Goal: Task Accomplishment & Management: Manage account settings

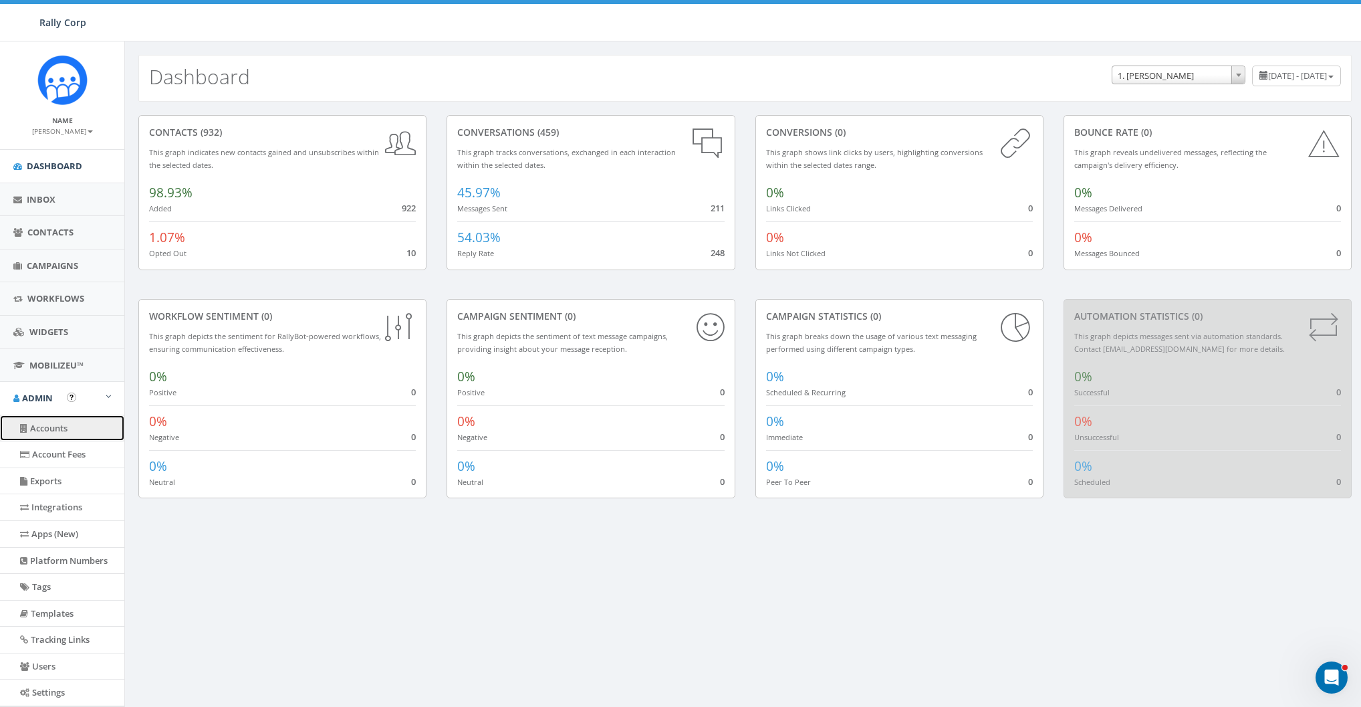
click at [43, 421] on link "Accounts" at bounding box center [62, 428] width 124 height 26
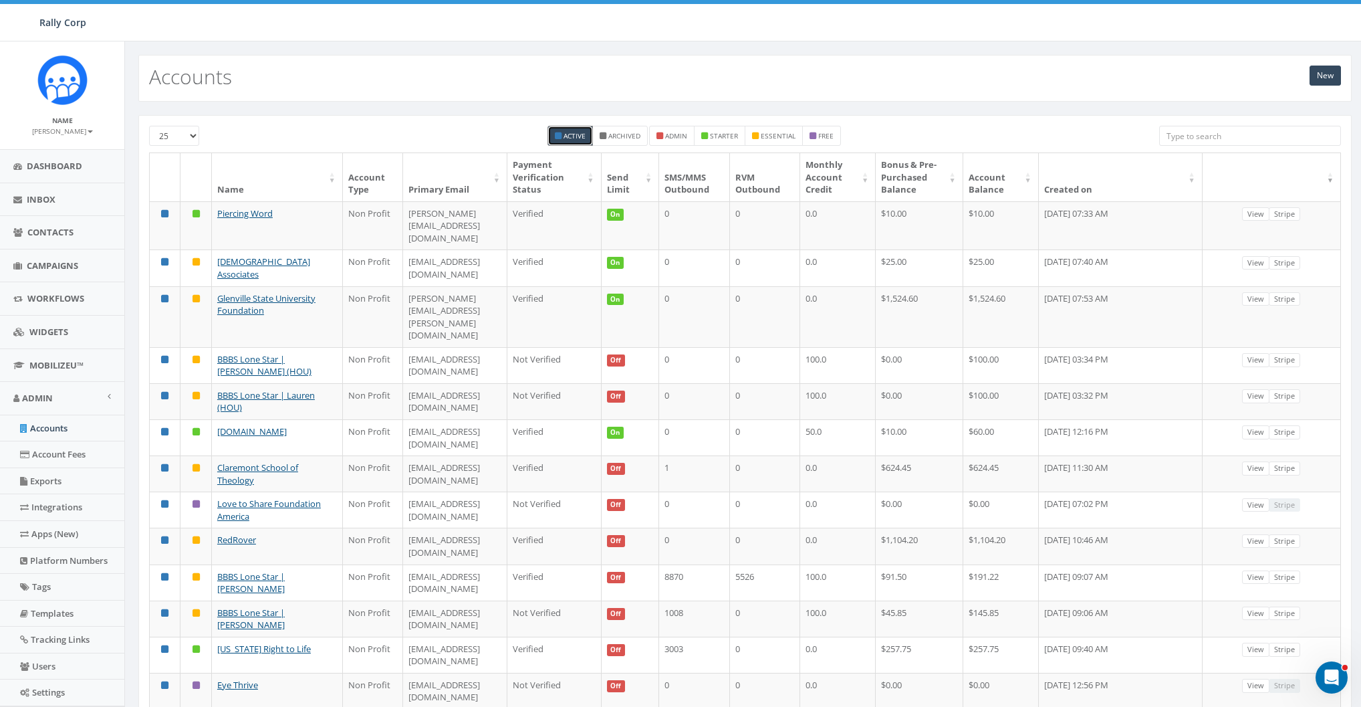
click at [1216, 138] on input "search" at bounding box center [1251, 136] width 182 height 20
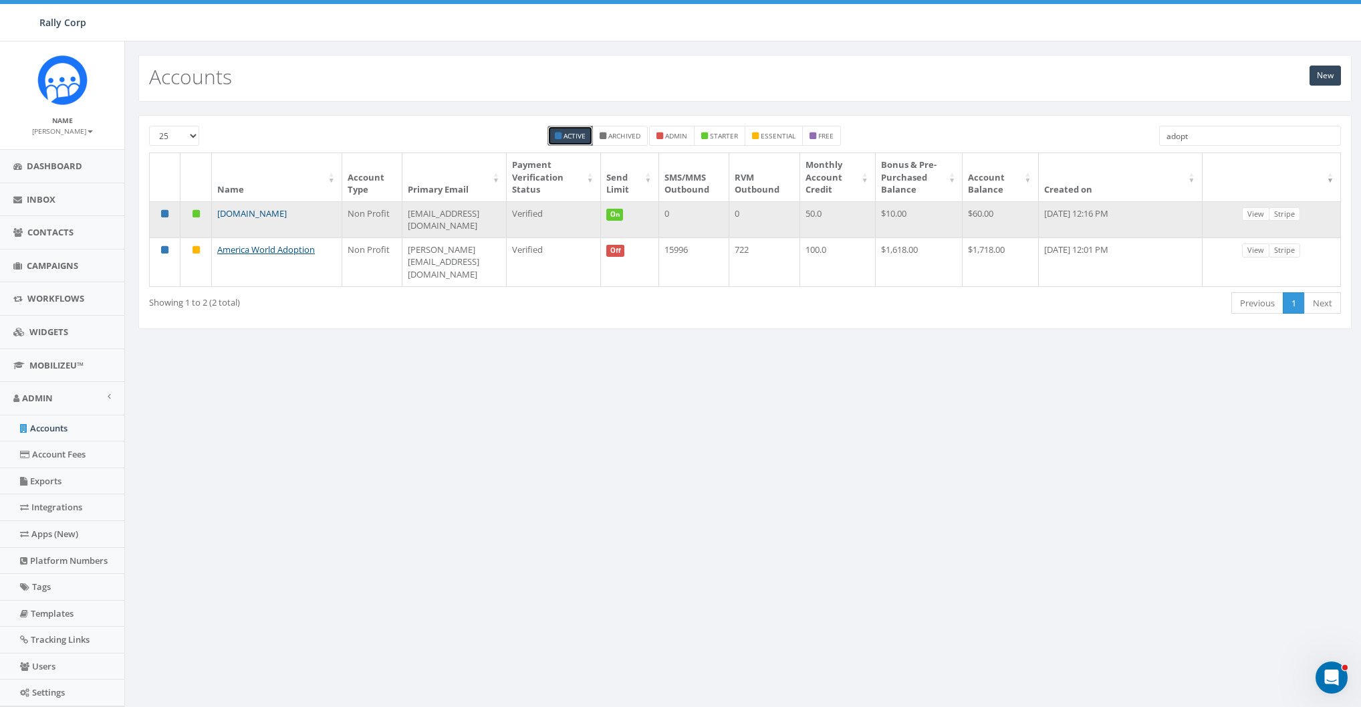
type input "adopt"
click at [273, 215] on link "[DOMAIN_NAME]" at bounding box center [252, 213] width 70 height 12
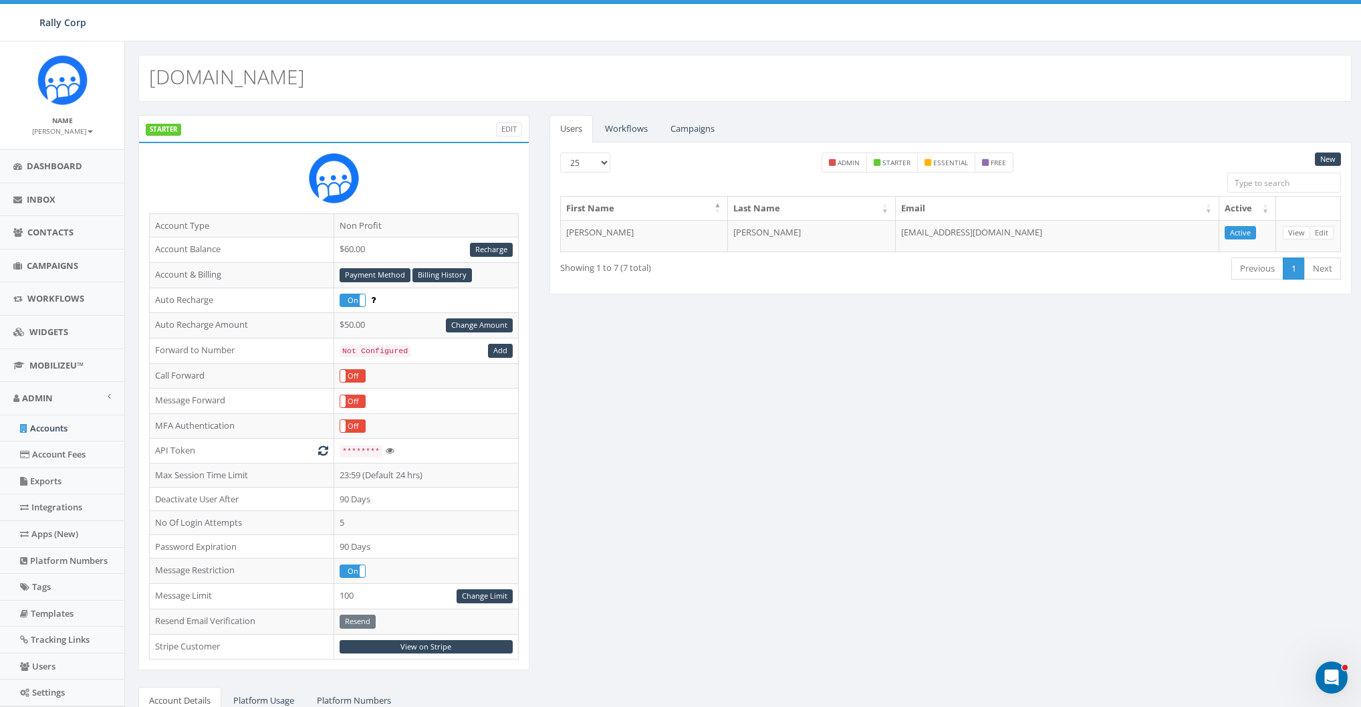
click at [232, 191] on div at bounding box center [334, 183] width 370 height 60
click at [510, 134] on link "Edit" at bounding box center [509, 129] width 26 height 14
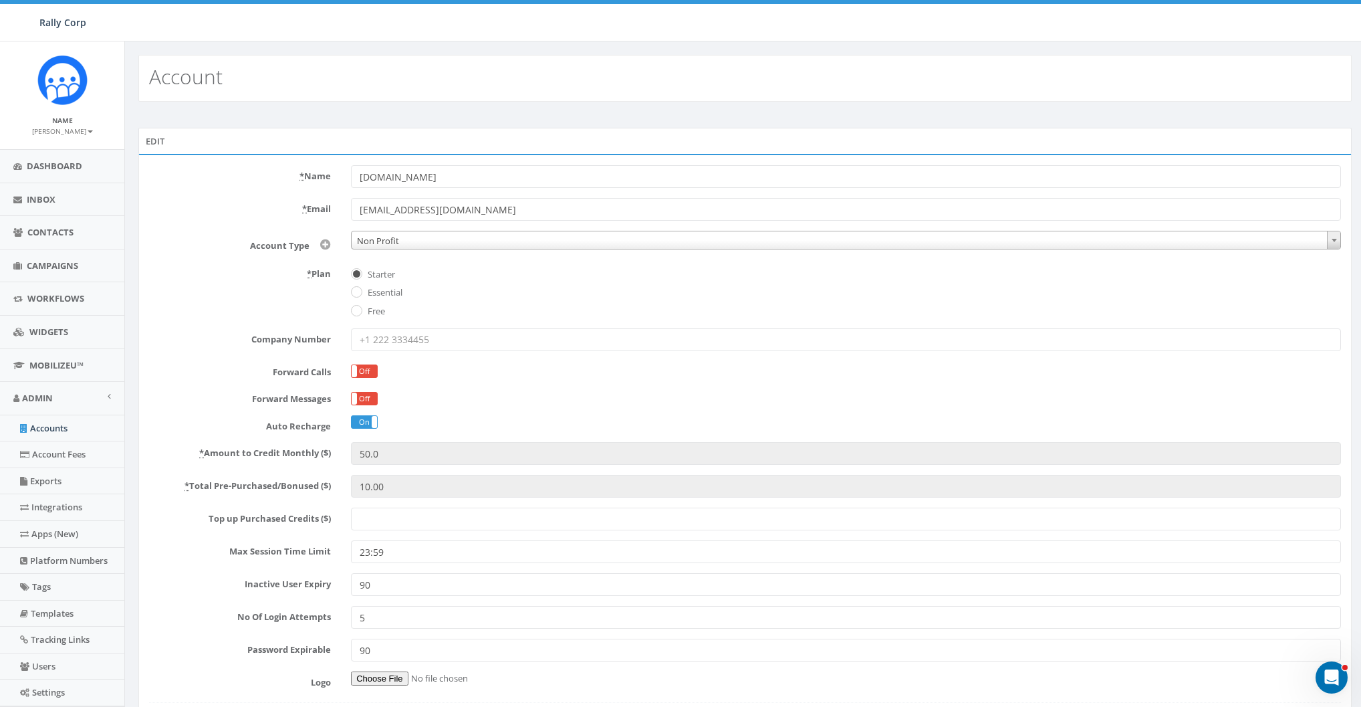
click at [217, 165] on label "* Name" at bounding box center [240, 173] width 202 height 17
click at [351, 165] on input "[DOMAIN_NAME]" at bounding box center [846, 176] width 990 height 23
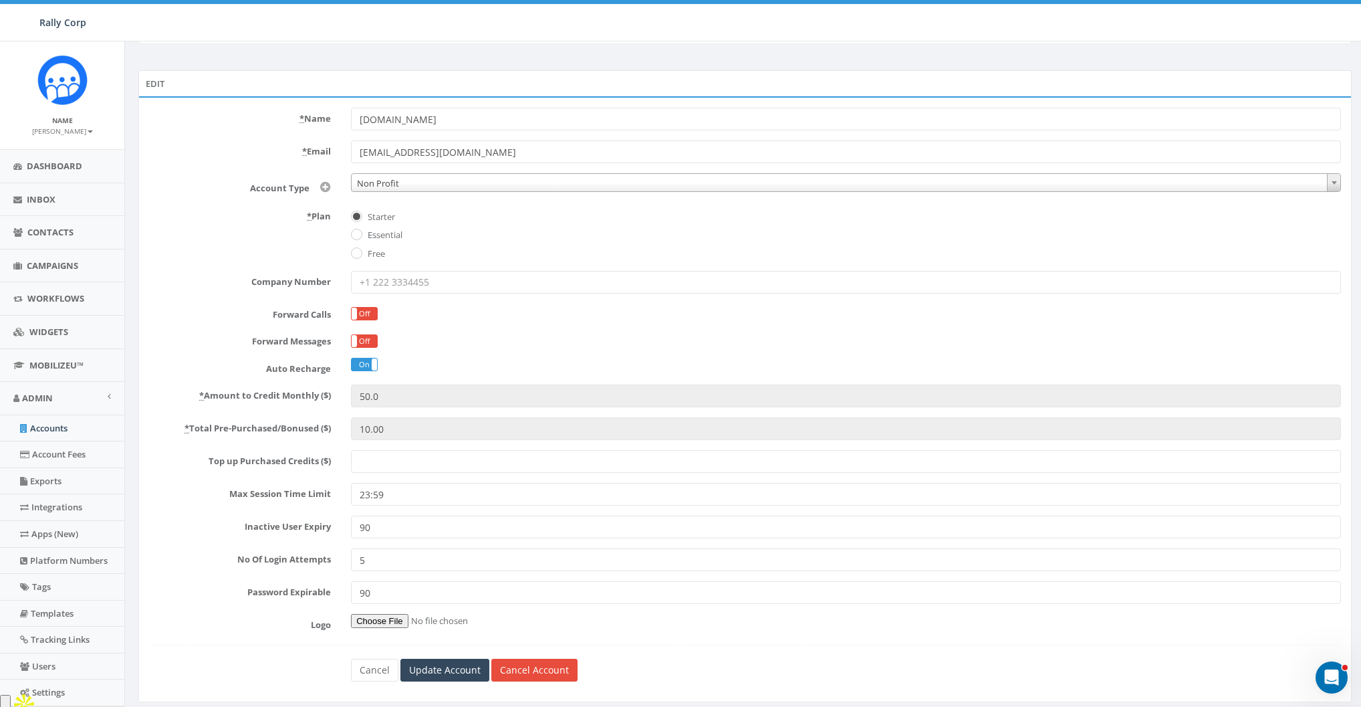
scroll to position [82, 0]
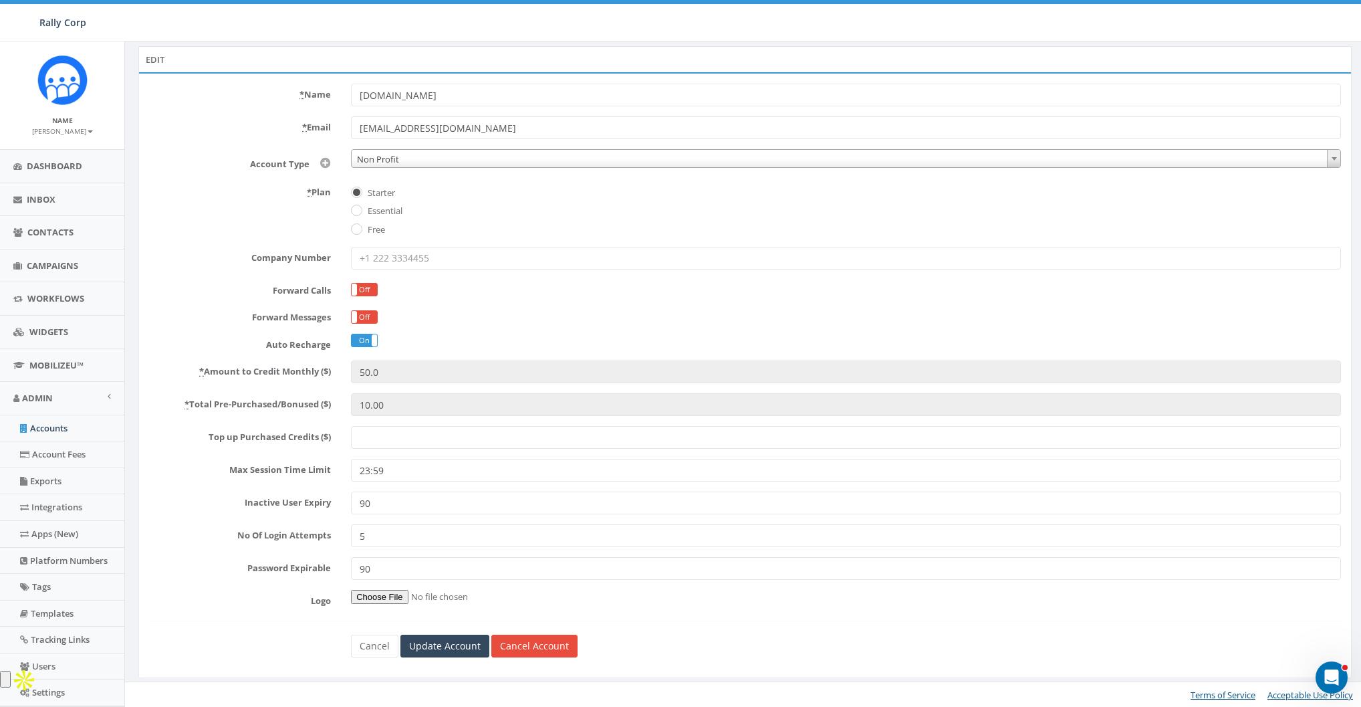
click at [393, 213] on label "Essential" at bounding box center [383, 211] width 38 height 13
click at [360, 213] on input "Essential" at bounding box center [355, 211] width 9 height 9
radio input "true"
click at [455, 651] on input "Update Account" at bounding box center [445, 646] width 89 height 23
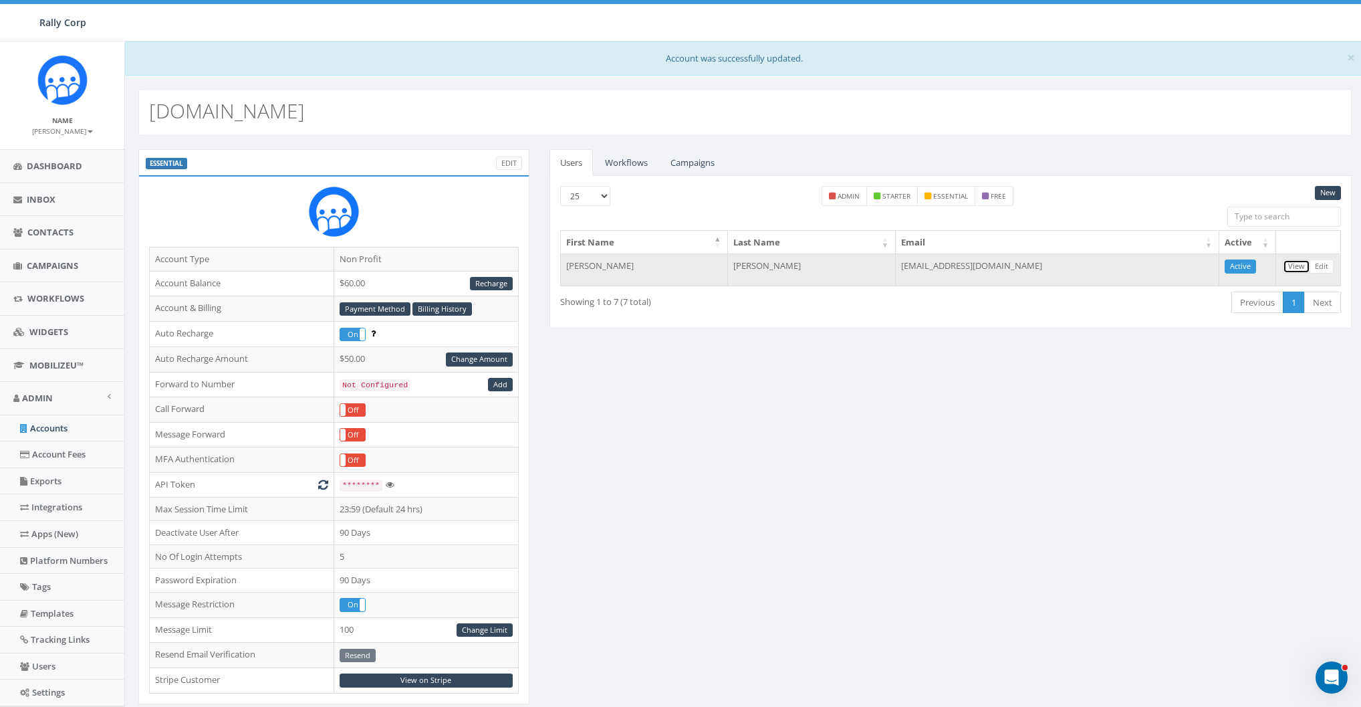
click at [1299, 264] on link "View" at bounding box center [1296, 266] width 27 height 14
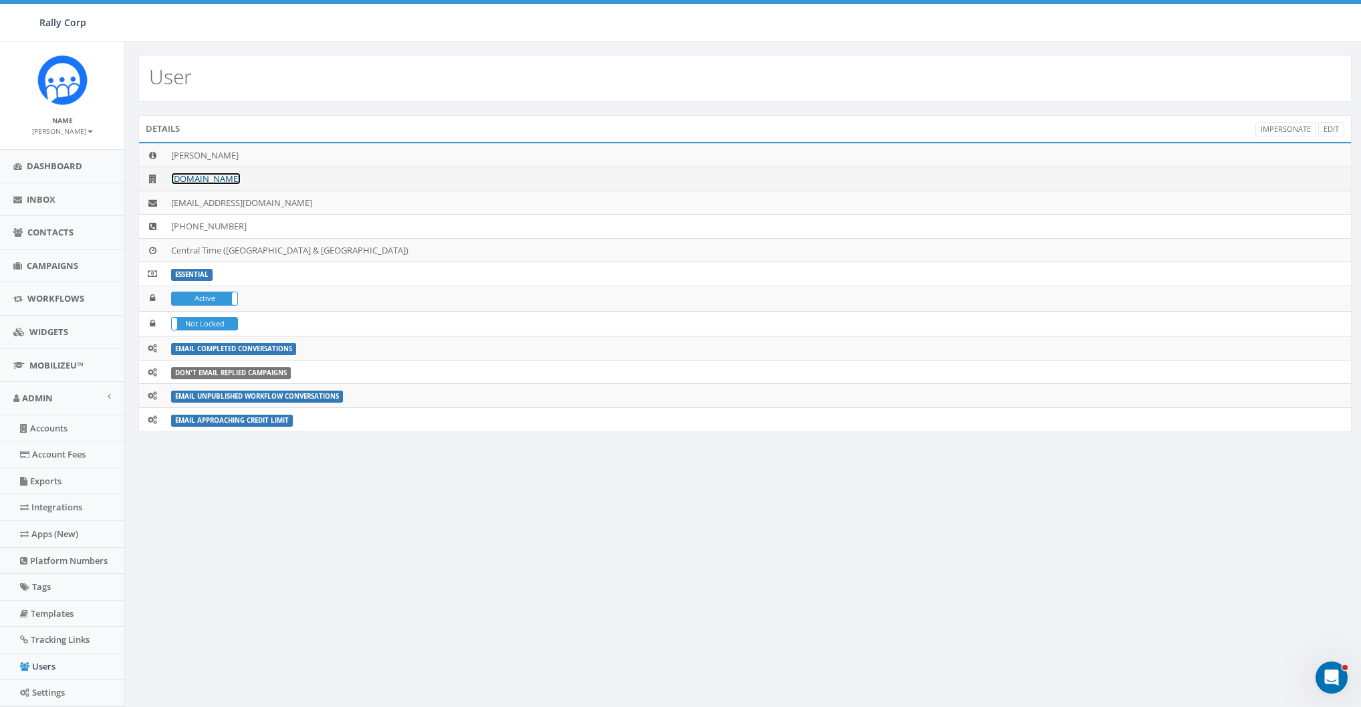
click at [227, 175] on link "[DOMAIN_NAME]" at bounding box center [206, 179] width 70 height 12
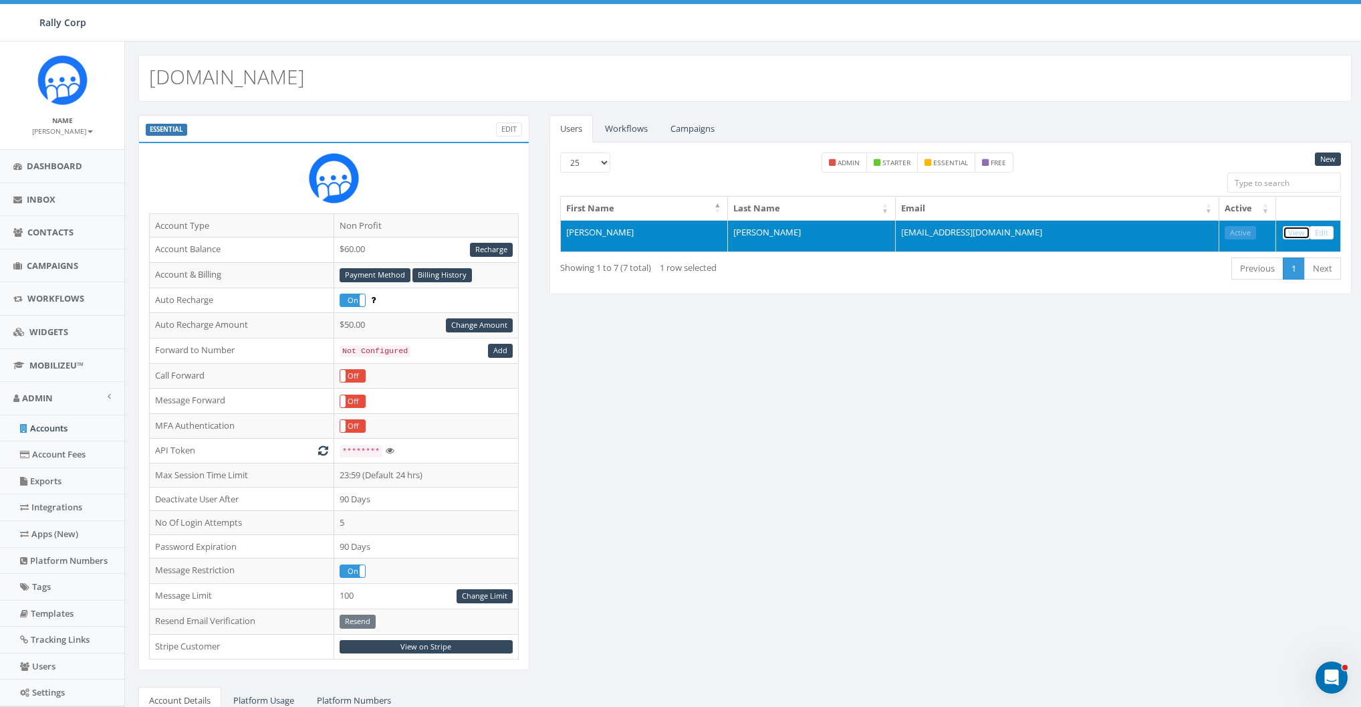
click at [1297, 226] on link "View" at bounding box center [1296, 233] width 27 height 14
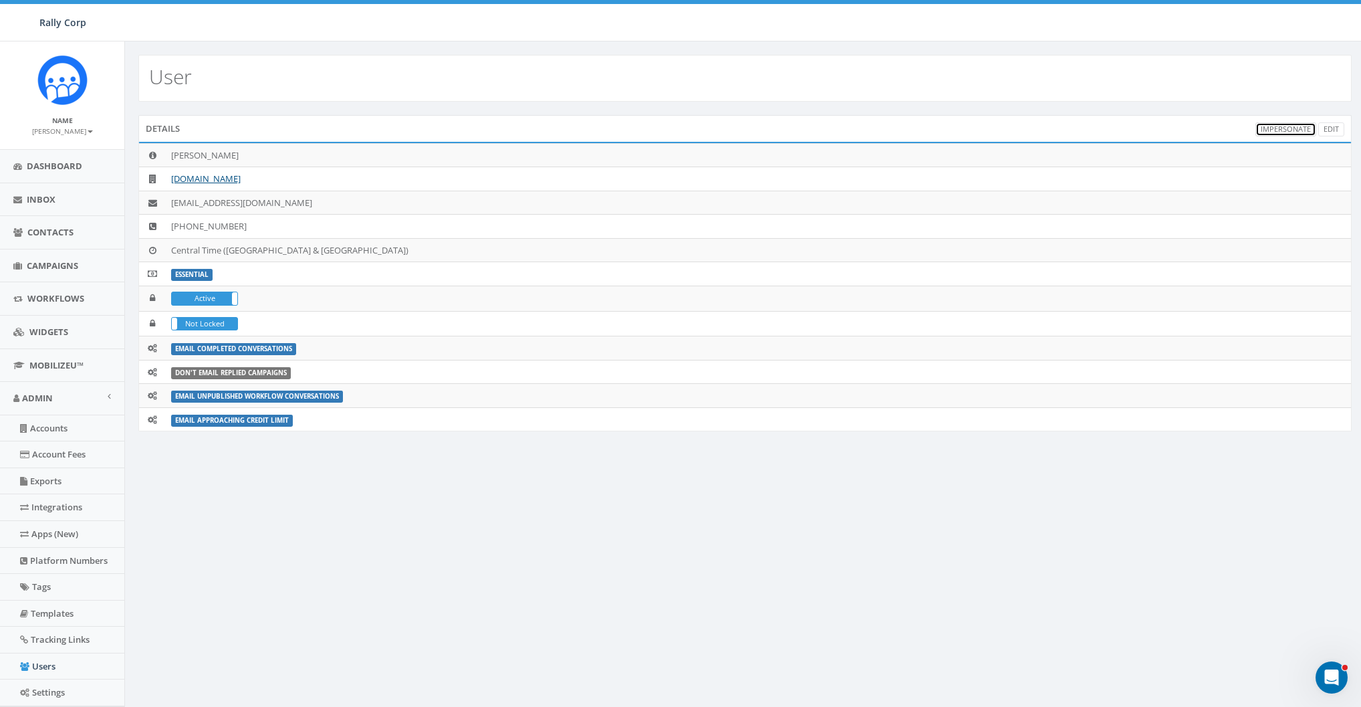
click at [1289, 129] on link "Impersonate" at bounding box center [1286, 129] width 61 height 14
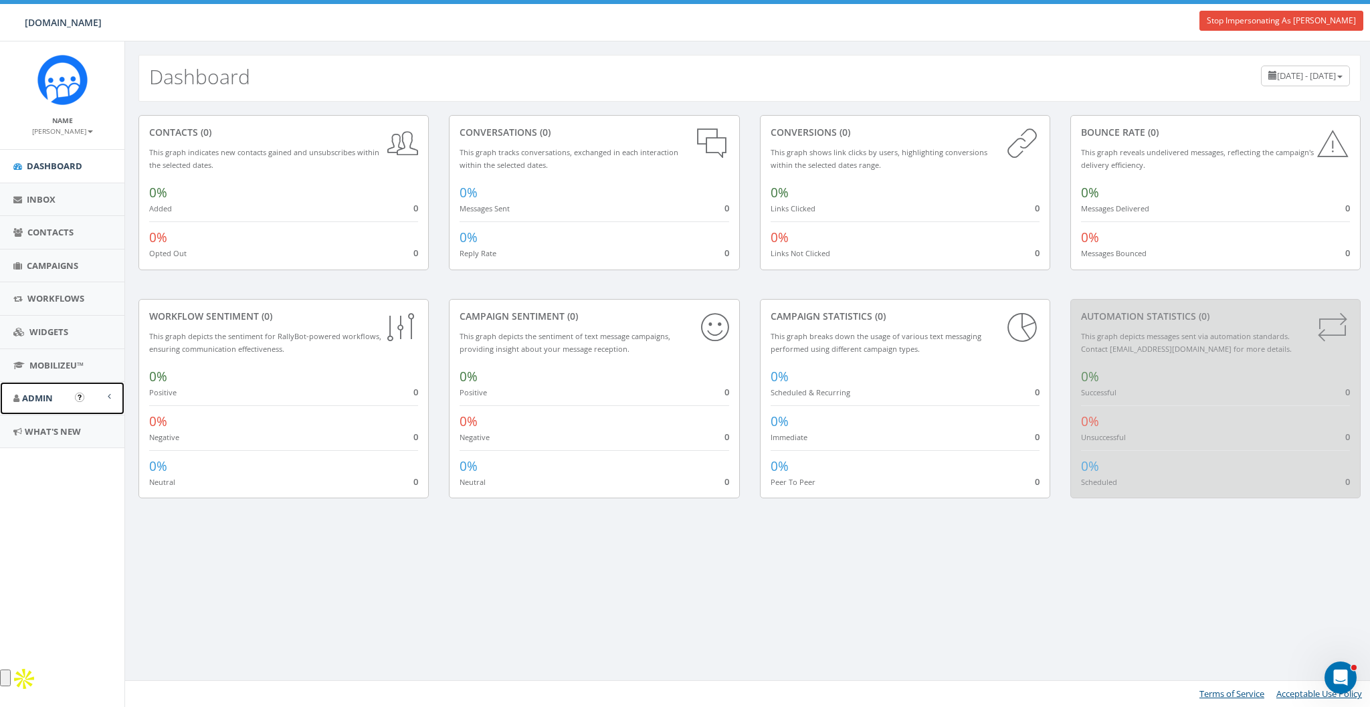
click at [43, 393] on span "Admin" at bounding box center [37, 398] width 31 height 12
